Goal: Task Accomplishment & Management: Manage account settings

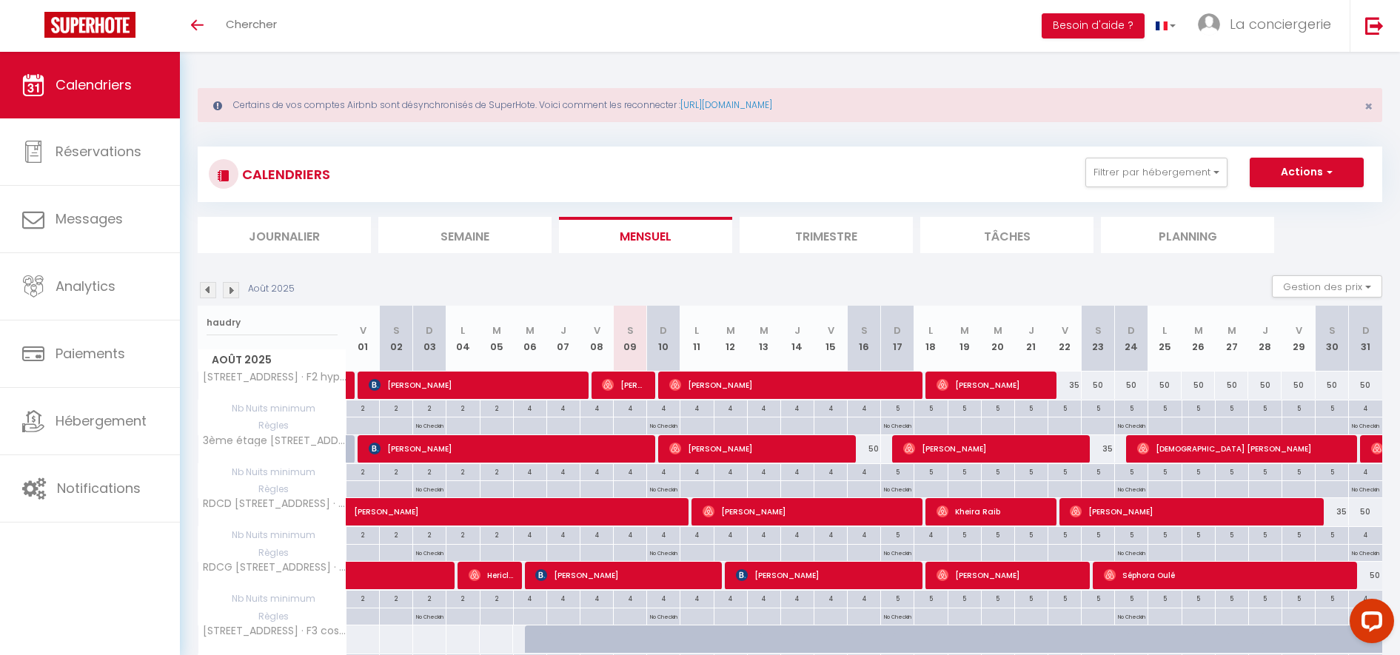
click at [679, 231] on li "Mensuel" at bounding box center [645, 235] width 173 height 36
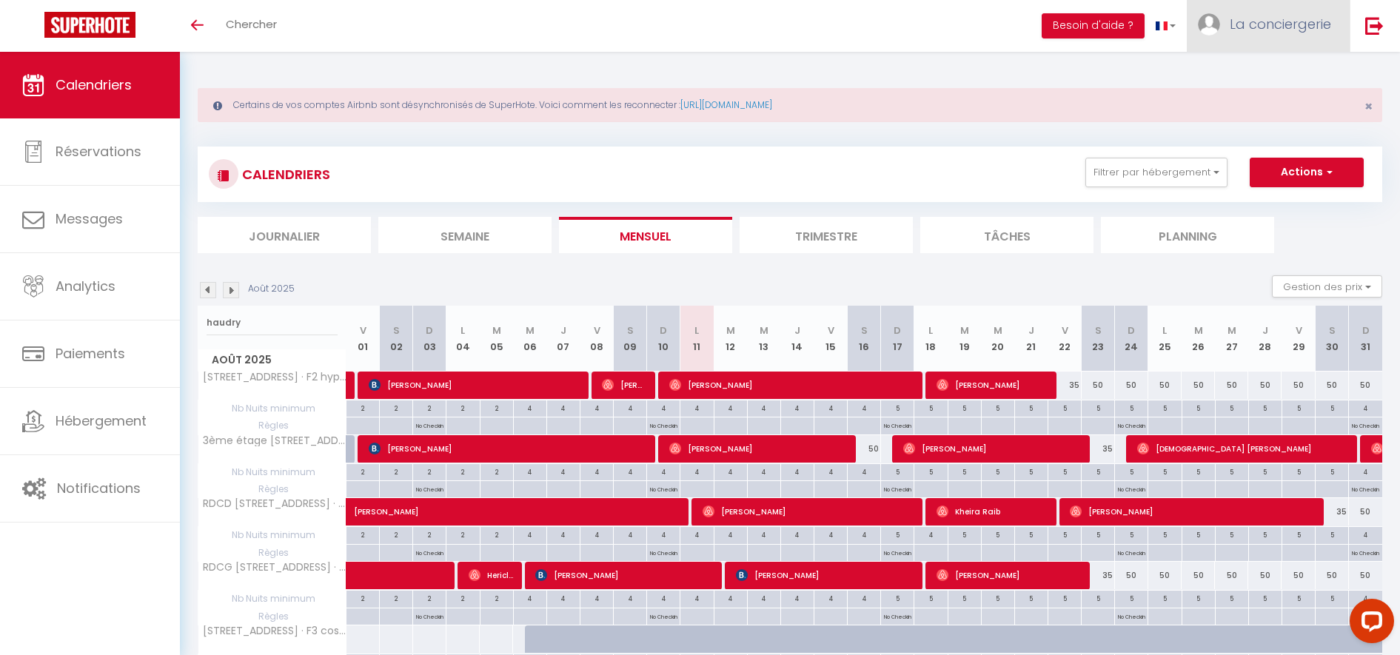
click at [1279, 30] on span "La conciergerie" at bounding box center [1280, 24] width 101 height 19
click at [1292, 78] on link "Paramètres" at bounding box center [1291, 73] width 110 height 25
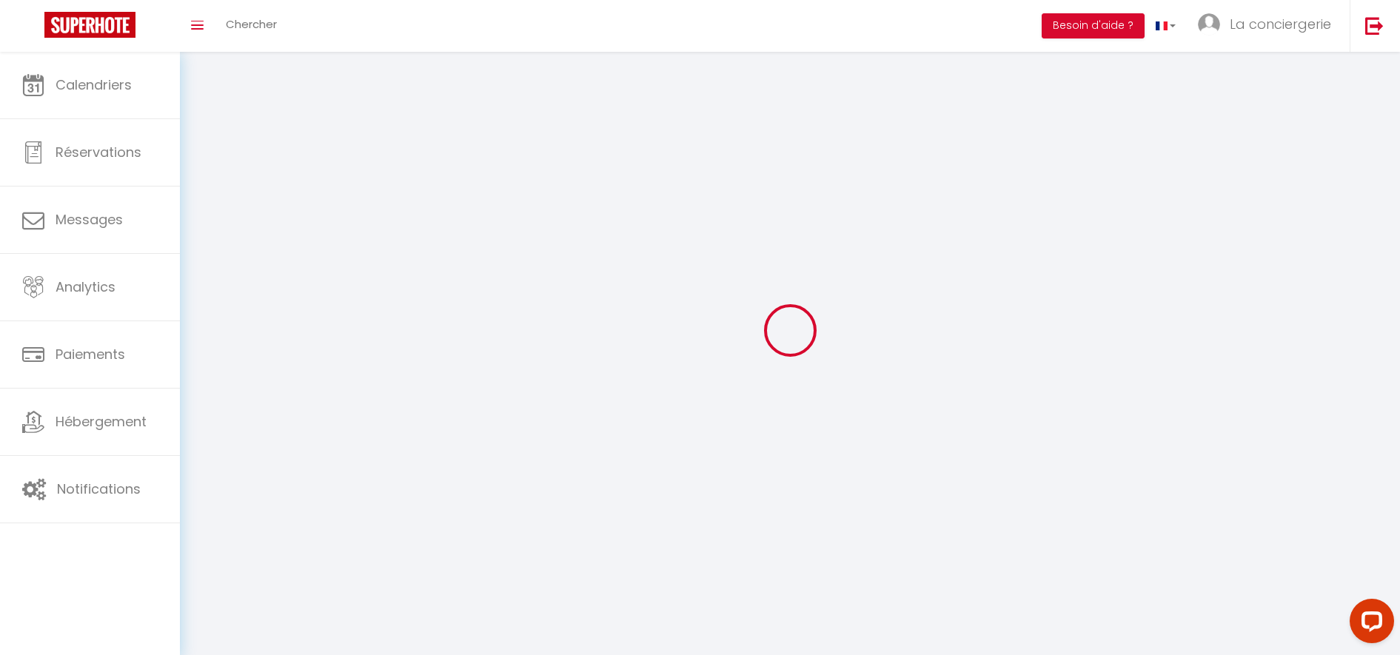
type input "La conciergerie"
type input "Havraise"
type input "[PHONE_NUMBER]"
type input "[STREET_ADDRESS][PERSON_NAME]"
type input "76600"
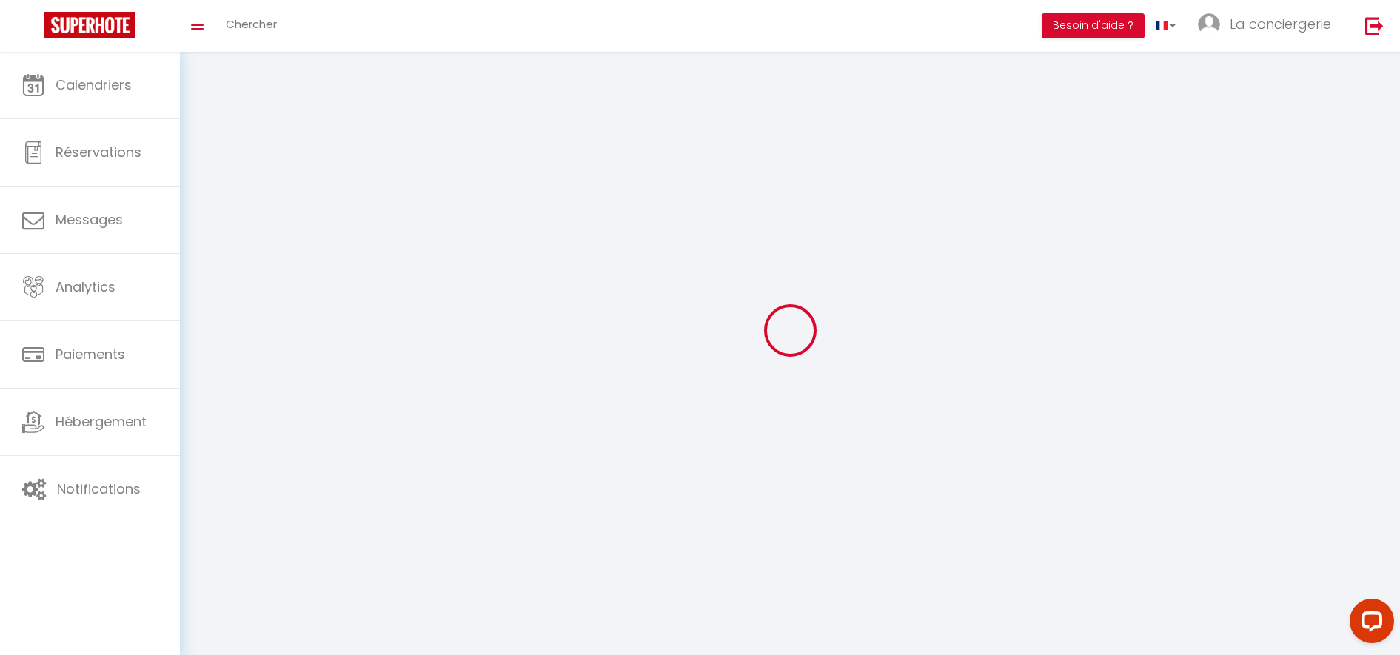
type input "[GEOGRAPHIC_DATA]"
type input "xqzyzMgSwwbyrbwilWrSOevuz"
type input "TXsrPFVmC2htpbZDV0ijZLGoJ"
type input "[URL][DOMAIN_NAME]"
select select "28"
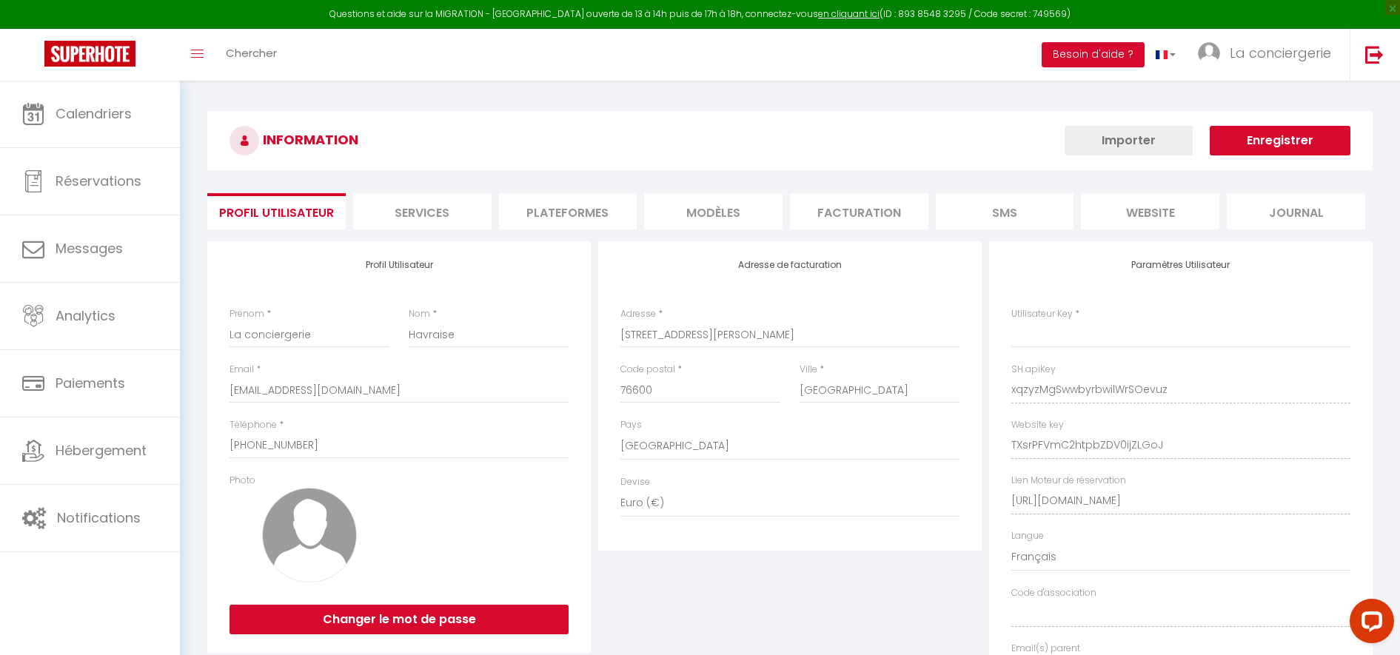
type input "xqzyzMgSwwbyrbwilWrSOevuz"
type input "TXsrPFVmC2htpbZDV0ijZLGoJ"
type input "[URL][DOMAIN_NAME]"
select select "fr"
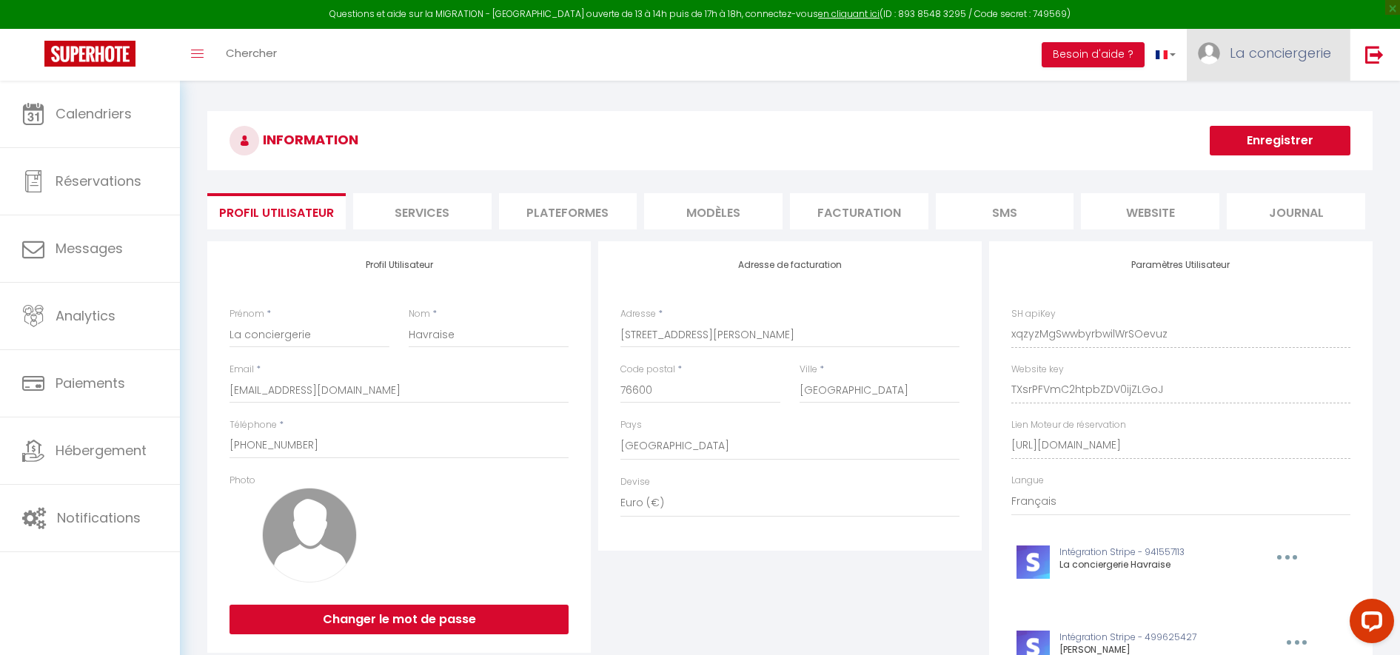
click at [1260, 71] on link "La conciergerie" at bounding box center [1268, 55] width 163 height 52
click at [1274, 107] on link "Paramètres" at bounding box center [1291, 102] width 110 height 25
click at [549, 216] on li "Plateformes" at bounding box center [568, 211] width 138 height 36
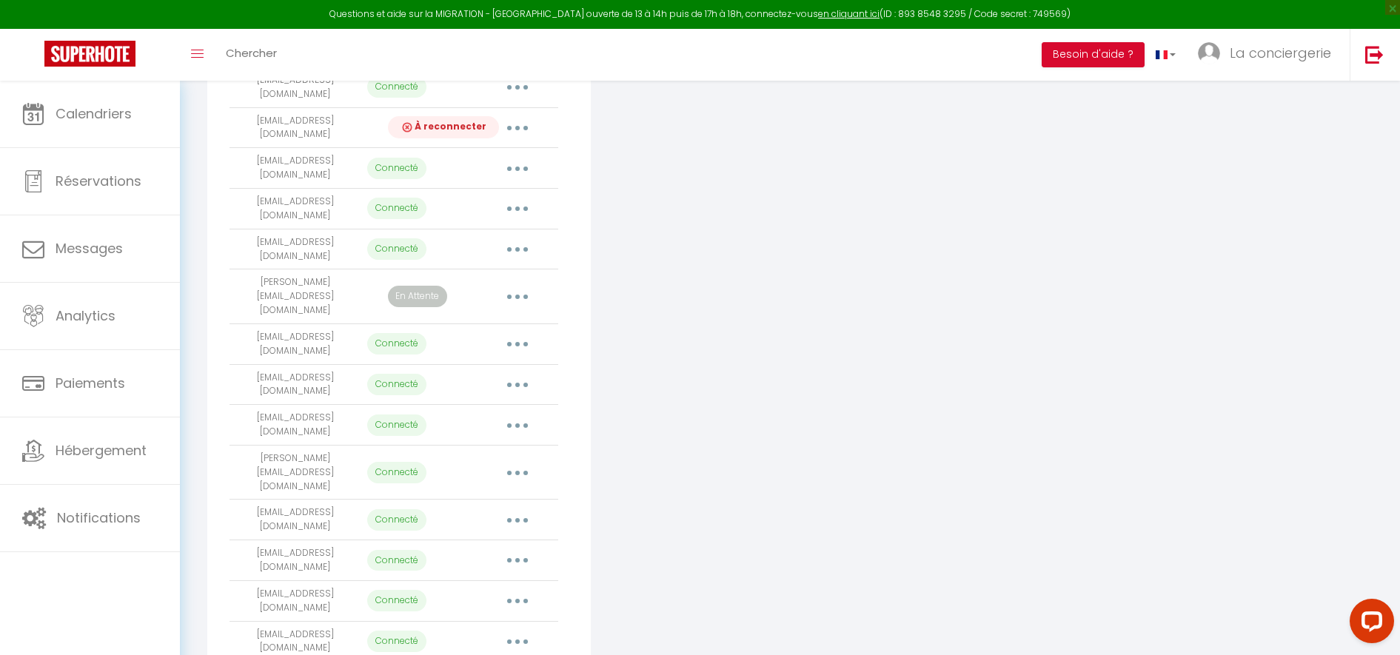
scroll to position [526, 0]
drag, startPoint x: 672, startPoint y: 390, endPoint x: 681, endPoint y: 385, distance: 10.3
click at [672, 389] on div "Connecter Google Vacation Rentals" at bounding box center [790, 446] width 391 height 1462
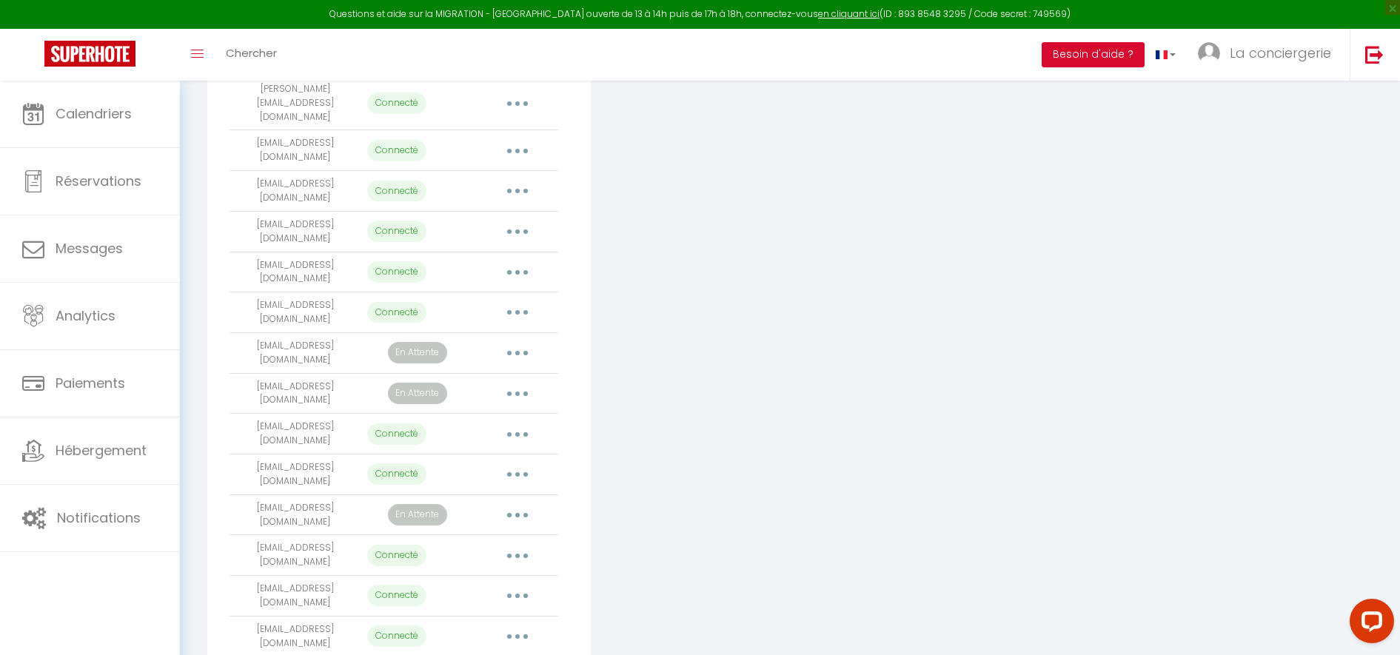
scroll to position [989, 0]
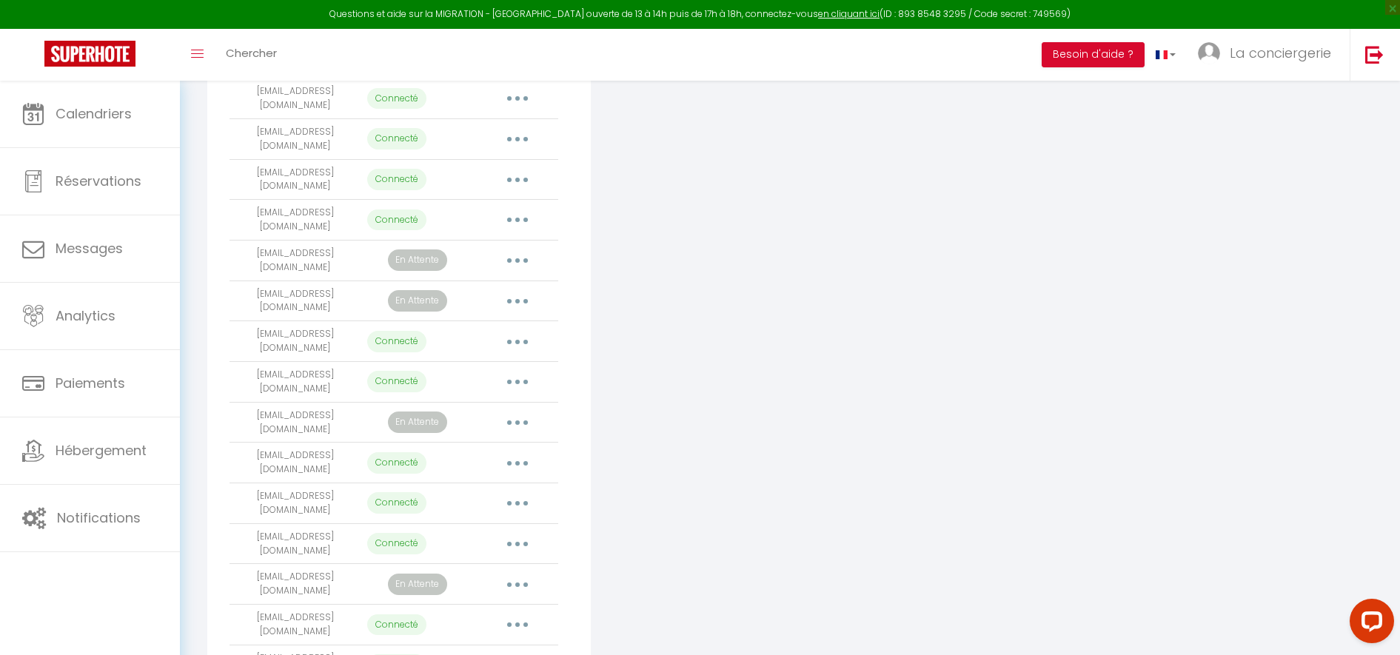
click at [518, 655] on icon "button" at bounding box center [517, 665] width 4 height 4
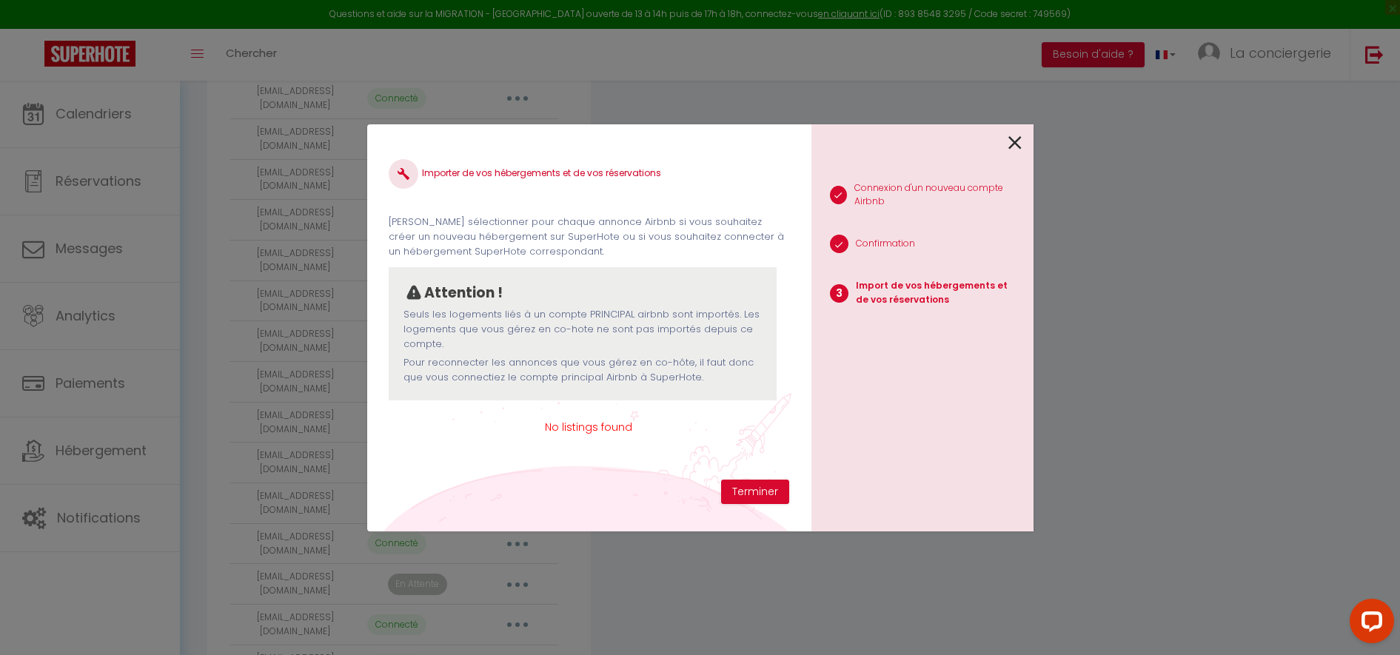
scroll to position [980, 0]
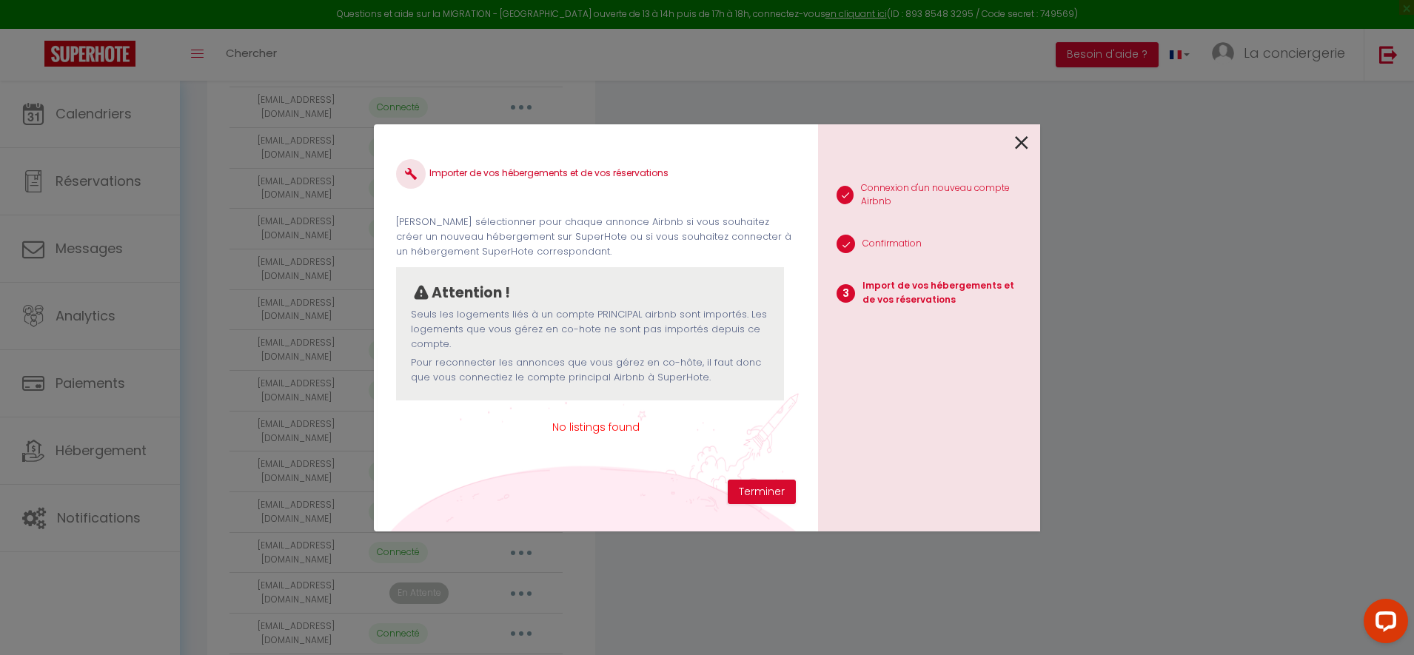
click at [1026, 146] on icon at bounding box center [1021, 143] width 13 height 22
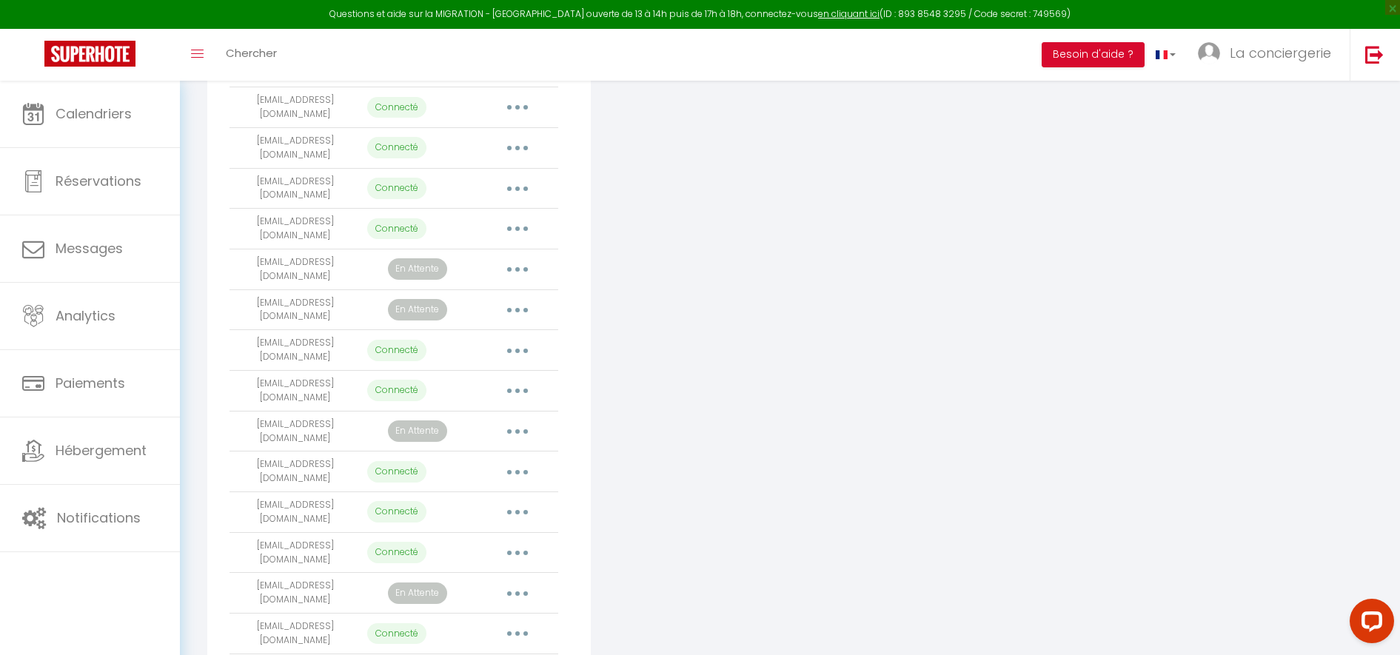
drag, startPoint x: 266, startPoint y: 566, endPoint x: 326, endPoint y: 586, distance: 63.0
drag, startPoint x: 326, startPoint y: 586, endPoint x: 521, endPoint y: 578, distance: 194.9
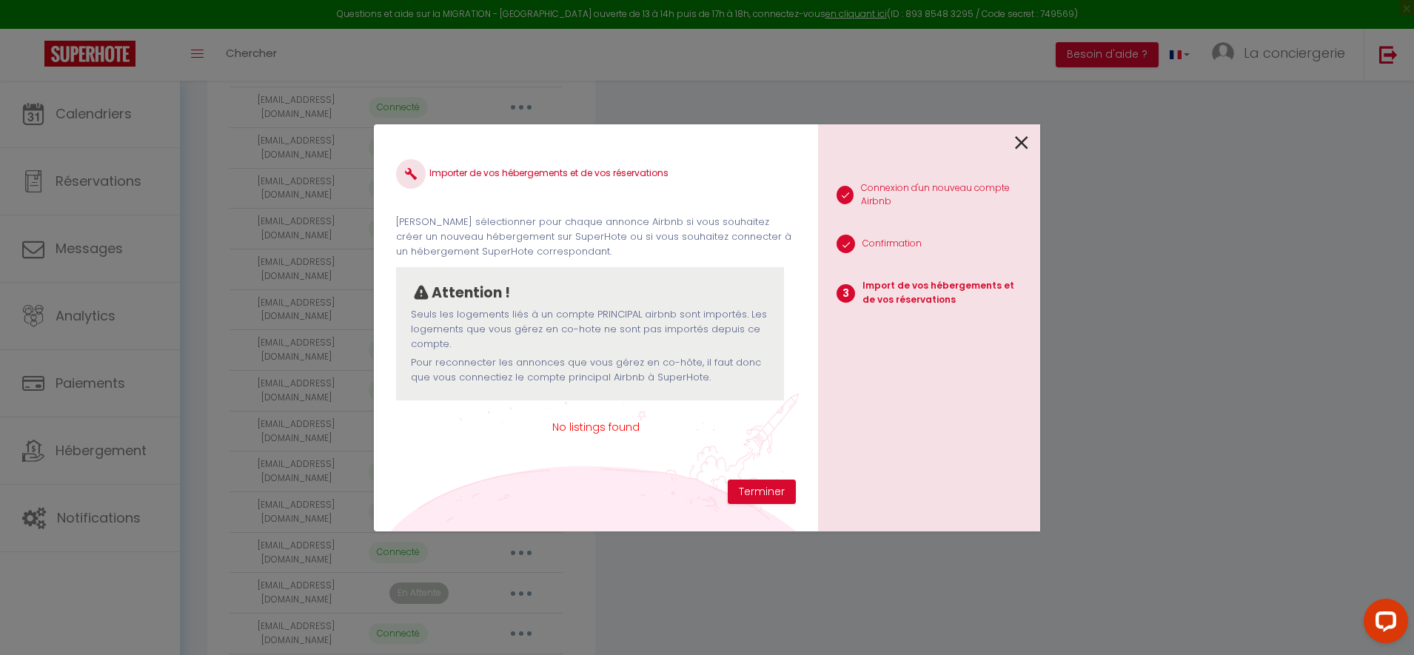
drag, startPoint x: 1013, startPoint y: 135, endPoint x: 1002, endPoint y: 147, distance: 16.8
click at [1013, 138] on div at bounding box center [923, 141] width 210 height 35
click at [250, 574] on div "Importer de vos hébergements et de vos réservations [PERSON_NAME] sélectionner …" at bounding box center [707, 327] width 1414 height 655
click at [732, 498] on button "Terminer" at bounding box center [762, 492] width 68 height 25
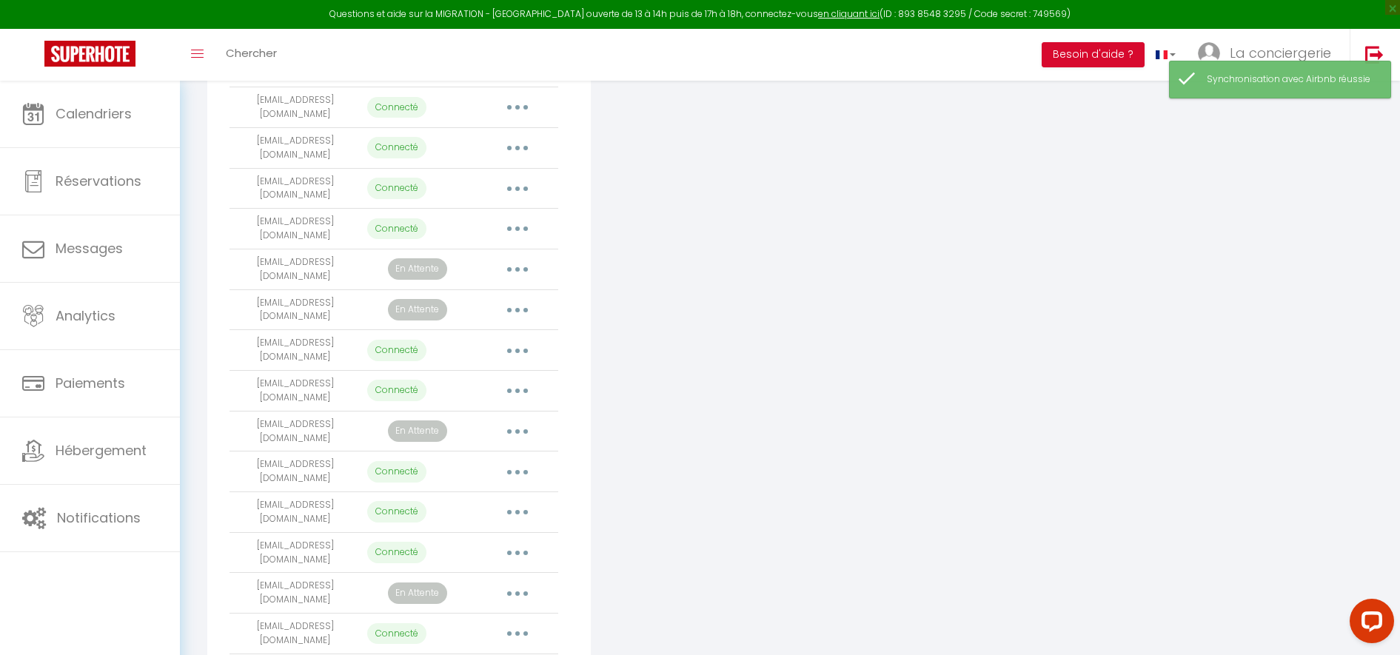
drag, startPoint x: 251, startPoint y: 567, endPoint x: 529, endPoint y: 577, distance: 278.6
drag, startPoint x: 341, startPoint y: 571, endPoint x: 471, endPoint y: 617, distance: 137.5
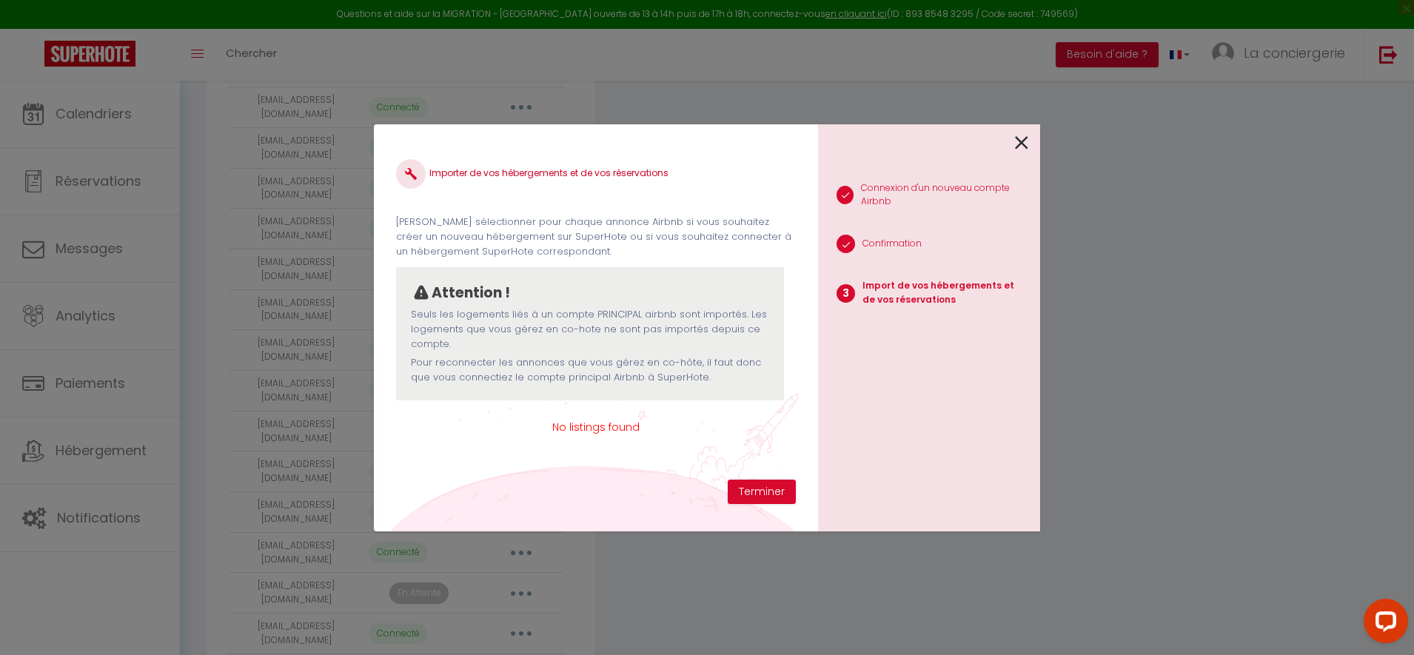
click at [1020, 144] on icon at bounding box center [1021, 143] width 13 height 22
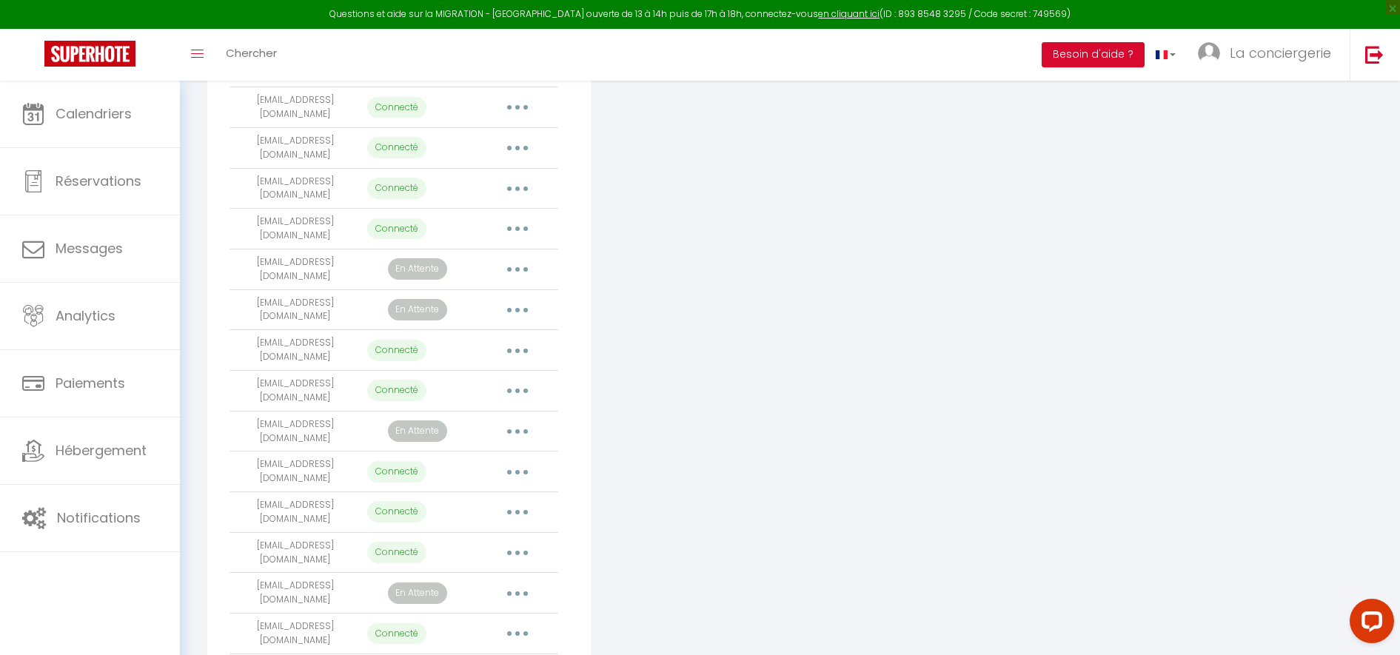
drag, startPoint x: 253, startPoint y: 587, endPoint x: 230, endPoint y: 562, distance: 34.1
copy td "[EMAIL_ADDRESS][DOMAIN_NAME]"
